Goal: Task Accomplishment & Management: Complete application form

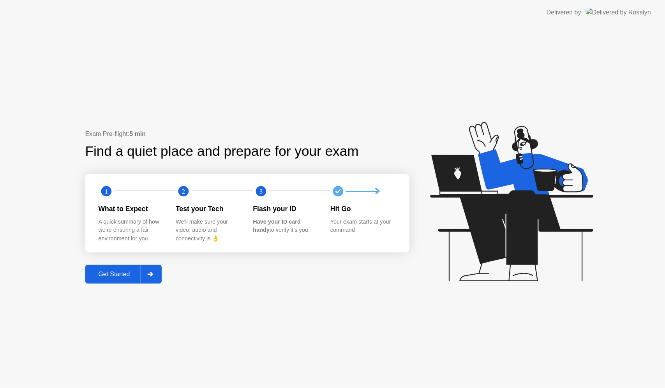
click at [124, 275] on div "Get Started" at bounding box center [114, 274] width 53 height 7
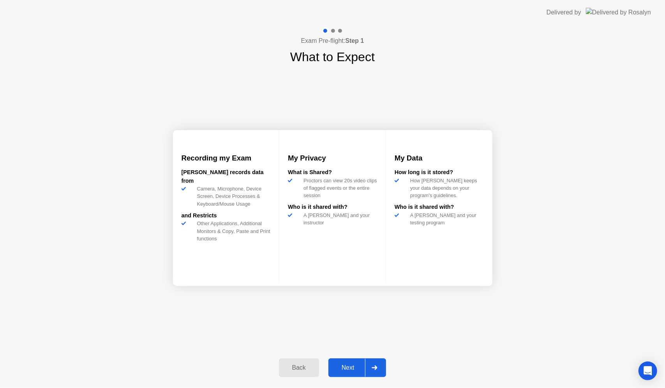
click at [341, 376] on button "Next" at bounding box center [358, 368] width 58 height 19
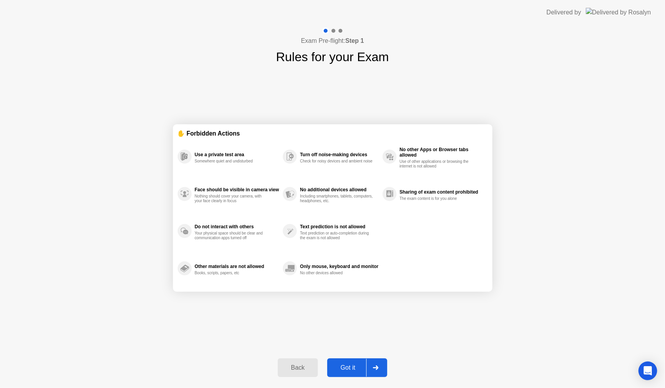
click at [343, 373] on button "Got it" at bounding box center [357, 368] width 60 height 19
select select "**********"
select select "*******"
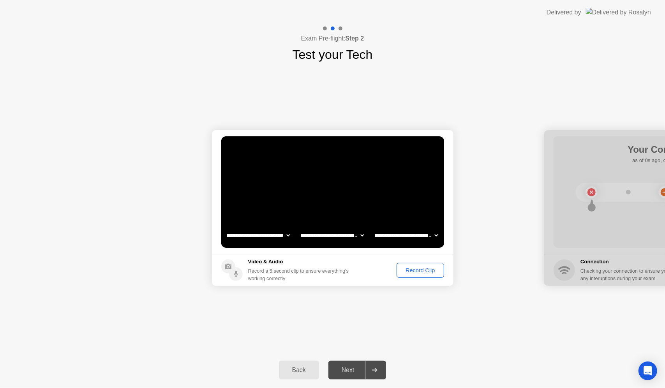
click at [411, 271] on div "Record Clip" at bounding box center [421, 270] width 42 height 6
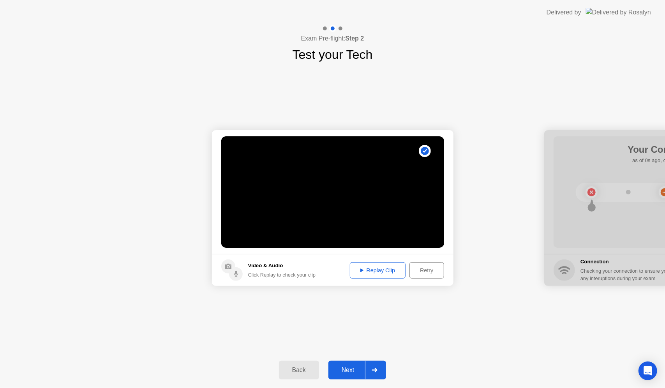
click at [389, 272] on div "Replay Clip" at bounding box center [378, 270] width 51 height 6
click at [347, 369] on div "Next" at bounding box center [348, 370] width 35 height 7
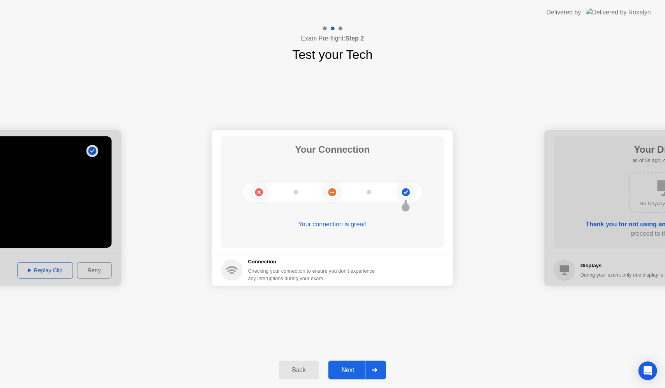
click at [352, 368] on div "Next" at bounding box center [348, 370] width 35 height 7
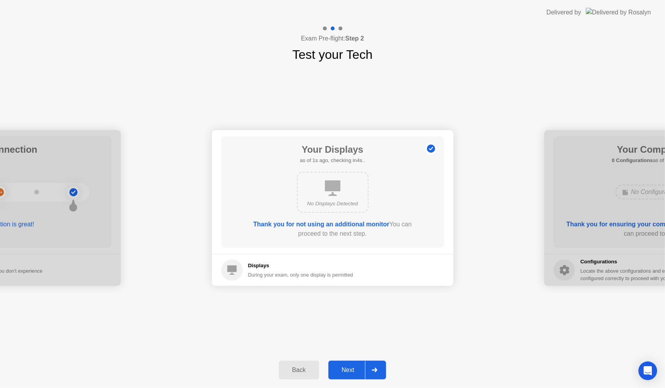
click at [352, 368] on div "Next" at bounding box center [348, 370] width 35 height 7
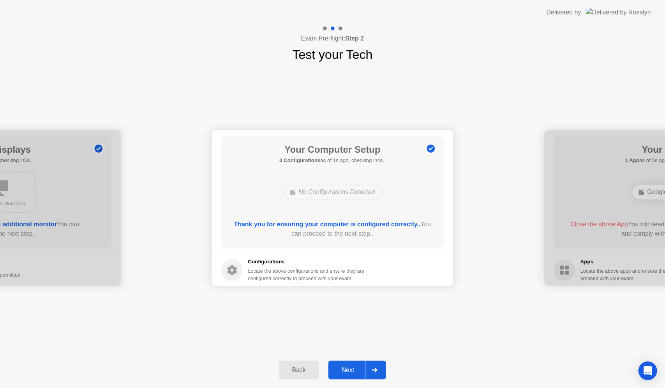
click at [352, 368] on div "Next" at bounding box center [348, 370] width 35 height 7
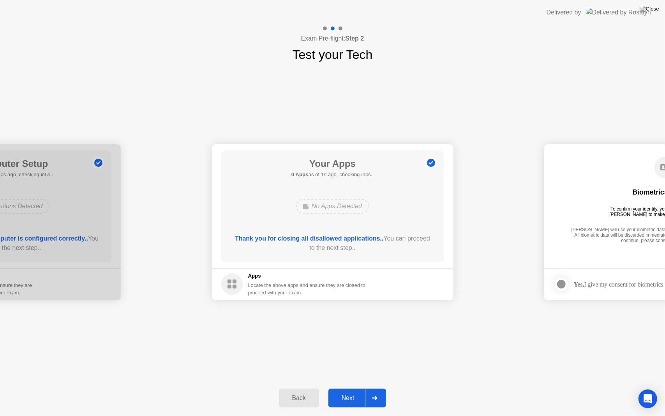
click at [330, 388] on button "Next" at bounding box center [358, 398] width 58 height 19
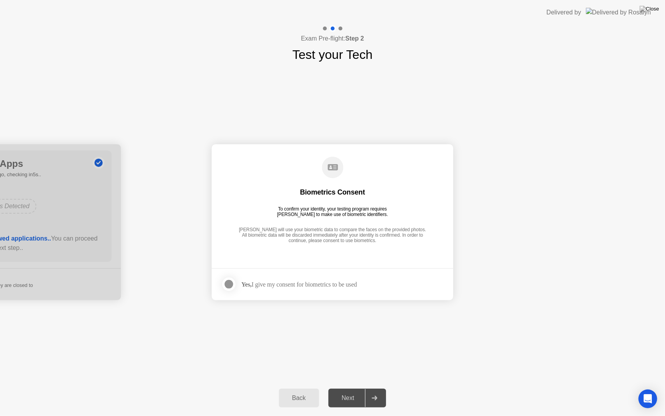
drag, startPoint x: 316, startPoint y: 287, endPoint x: 292, endPoint y: 286, distance: 23.8
click at [316, 287] on div "Yes, I give my consent for biometrics to be used" at bounding box center [300, 284] width 116 height 7
click at [229, 284] on div at bounding box center [229, 284] width 9 height 9
click at [372, 388] on div at bounding box center [374, 398] width 19 height 18
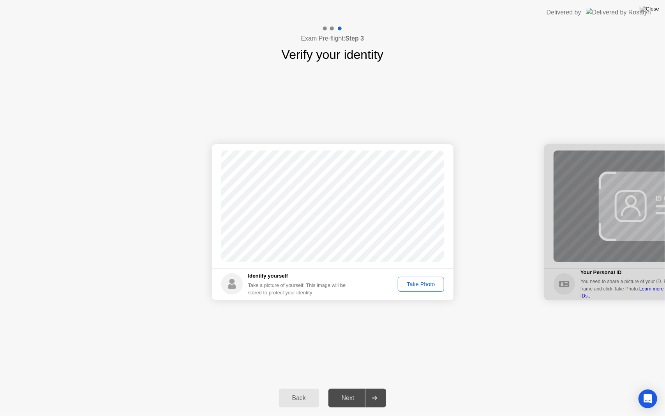
click at [414, 279] on button "Take Photo" at bounding box center [421, 284] width 46 height 15
click at [418, 286] on div "Retake" at bounding box center [426, 284] width 30 height 6
click at [418, 285] on div "Take Photo" at bounding box center [421, 284] width 41 height 6
click at [362, 388] on button "Next" at bounding box center [358, 398] width 58 height 19
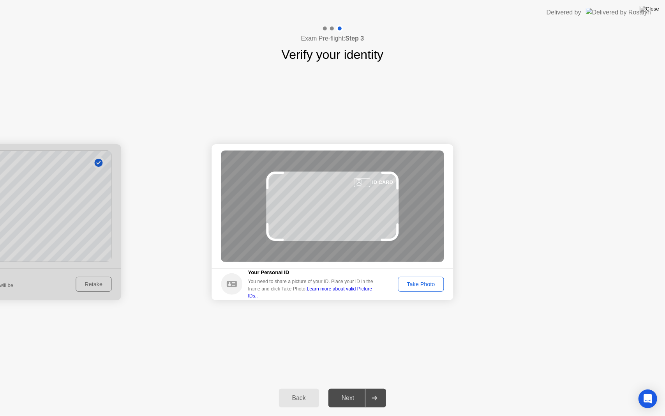
click at [416, 281] on div "Take Photo" at bounding box center [421, 284] width 41 height 6
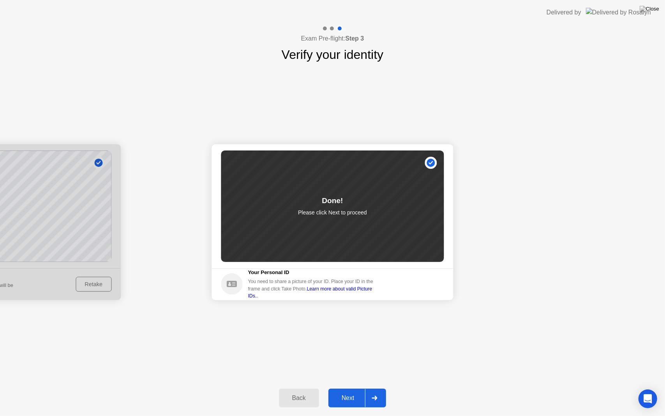
click at [338, 388] on button "Next" at bounding box center [358, 398] width 58 height 19
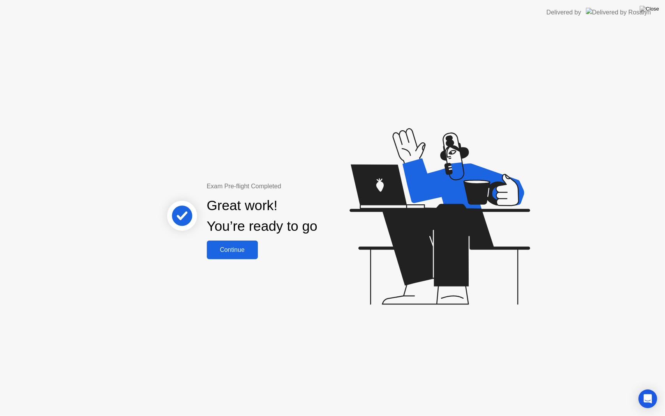
click at [228, 253] on div "Continue" at bounding box center [232, 249] width 46 height 7
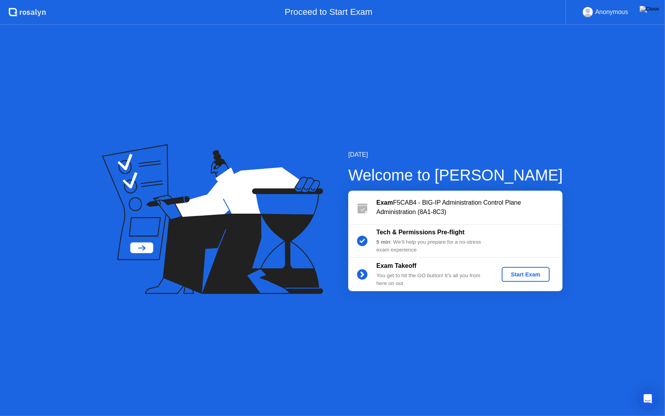
click at [522, 268] on button "Start Exam" at bounding box center [526, 274] width 48 height 15
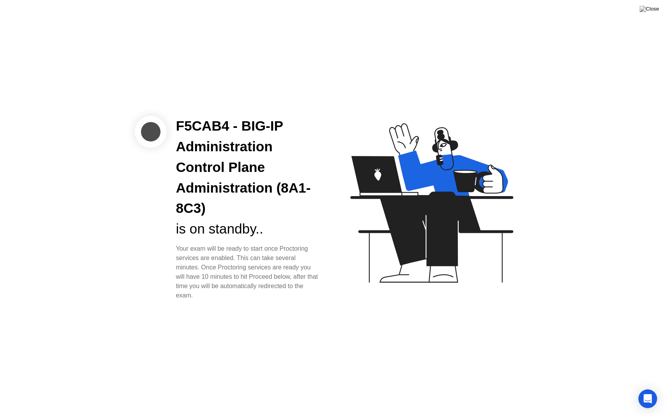
click at [258, 300] on div "Your exam will be ready to start once Proctoring services are enabled. This can…" at bounding box center [248, 272] width 144 height 56
drag, startPoint x: 170, startPoint y: 249, endPoint x: 286, endPoint y: 322, distance: 137.2
click at [286, 322] on div "F5CAB4 - BIG-IP Administration Control Plane Administration (8A1-8C3) is on sta…" at bounding box center [332, 208] width 665 height 416
click at [303, 324] on div "F5CAB4 - BIG-IP Administration Control Plane Administration (8A1-8C3) is on sta…" at bounding box center [332, 208] width 665 height 416
click at [311, 296] on div "Your exam will be ready to start once Proctoring services are enabled. This can…" at bounding box center [248, 272] width 144 height 56
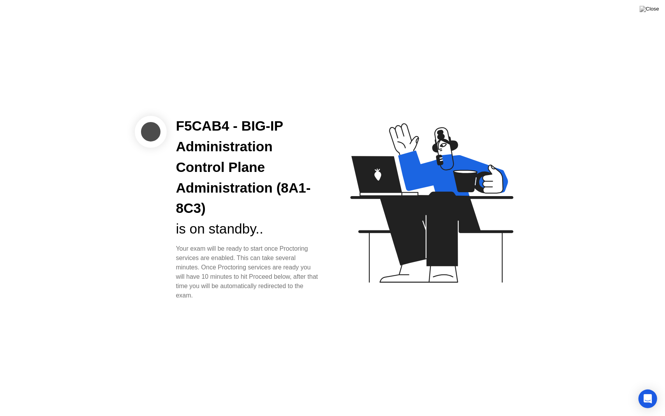
click at [195, 286] on div "Your exam will be ready to start once Proctoring services are enabled. This can…" at bounding box center [248, 272] width 144 height 56
click at [262, 250] on div "Your exam will be ready to start once Proctoring services are enabled. This can…" at bounding box center [248, 272] width 144 height 56
click at [153, 129] on div at bounding box center [151, 132] width 32 height 32
click at [491, 317] on div "F5CAB4 - BIG-IP Administration Control Plane Administration (8A1-8C3) is on sta…" at bounding box center [332, 208] width 665 height 416
click at [89, 388] on div at bounding box center [332, 416] width 665 height 0
